Goal: Transaction & Acquisition: Purchase product/service

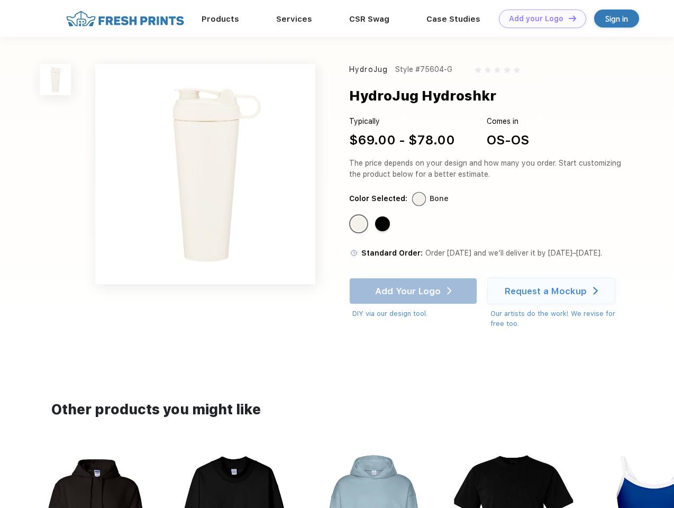
click at [539, 19] on link "Add your Logo Design Tool" at bounding box center [542, 19] width 87 height 19
click at [0, 0] on div "Design Tool" at bounding box center [0, 0] width 0 height 0
click at [568, 18] on link "Add your Logo Design Tool" at bounding box center [542, 19] width 87 height 19
click at [56, 79] on img at bounding box center [55, 79] width 31 height 31
click at [360, 224] on div "Standard Color" at bounding box center [358, 223] width 15 height 15
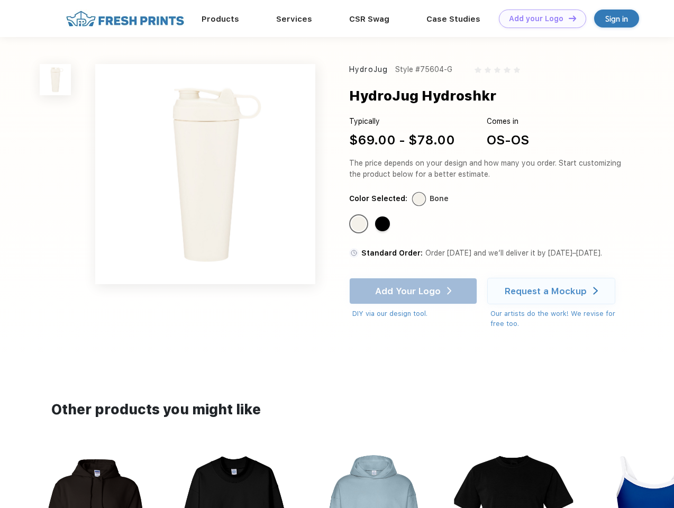
click at [384, 224] on div "Standard Color" at bounding box center [382, 223] width 15 height 15
click at [414, 291] on div "Add Your Logo DIY via our design tool. Ah shoot! This product isn't up in our d…" at bounding box center [413, 298] width 128 height 41
click at [553, 291] on div "Request a Mockup" at bounding box center [546, 291] width 82 height 11
click at [337, 479] on img at bounding box center [373, 518] width 119 height 135
